Goal: Task Accomplishment & Management: Use online tool/utility

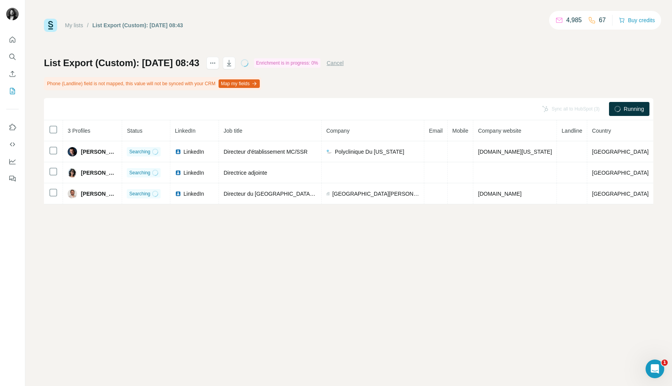
click at [260, 85] on button "Map my fields" at bounding box center [239, 83] width 41 height 9
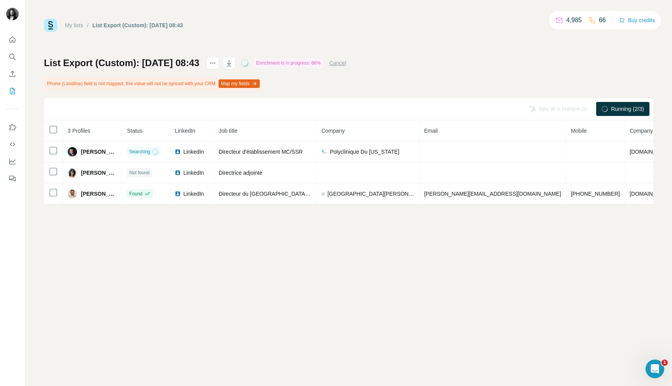
click at [517, 242] on div "My lists / List Export (Custom): [DATE] 08:43 4,985 66 Buy credits List Export …" at bounding box center [348, 193] width 647 height 386
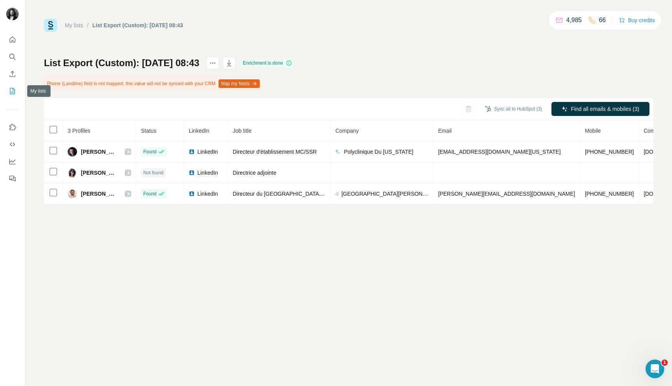
click at [11, 94] on icon "My lists" at bounding box center [13, 91] width 8 height 8
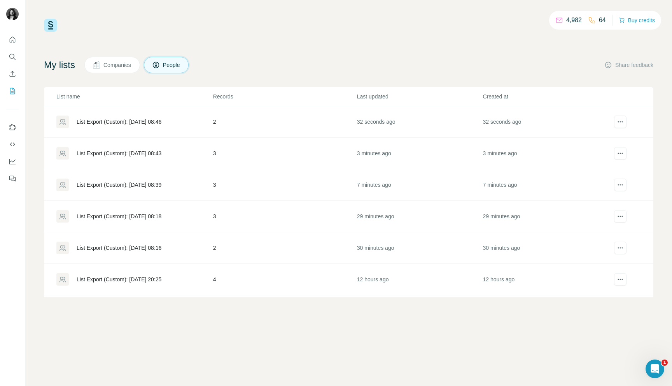
click at [172, 116] on div "List Export (Custom): [DATE] 08:46" at bounding box center [134, 122] width 156 height 12
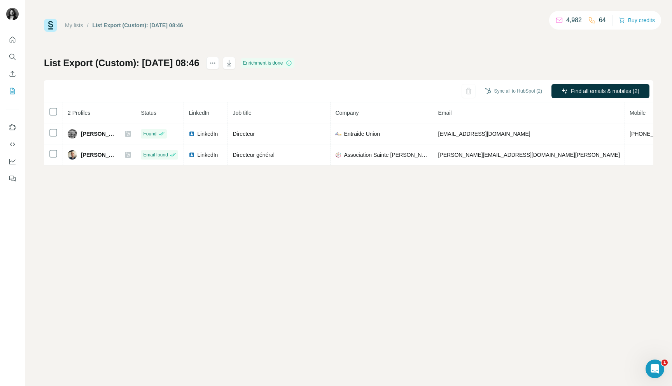
click at [441, 244] on div "My lists / List Export (Custom): [DATE] 08:46 4,982 64 Buy credits List Export …" at bounding box center [348, 193] width 647 height 386
